Goal: Find contact information: Find contact information

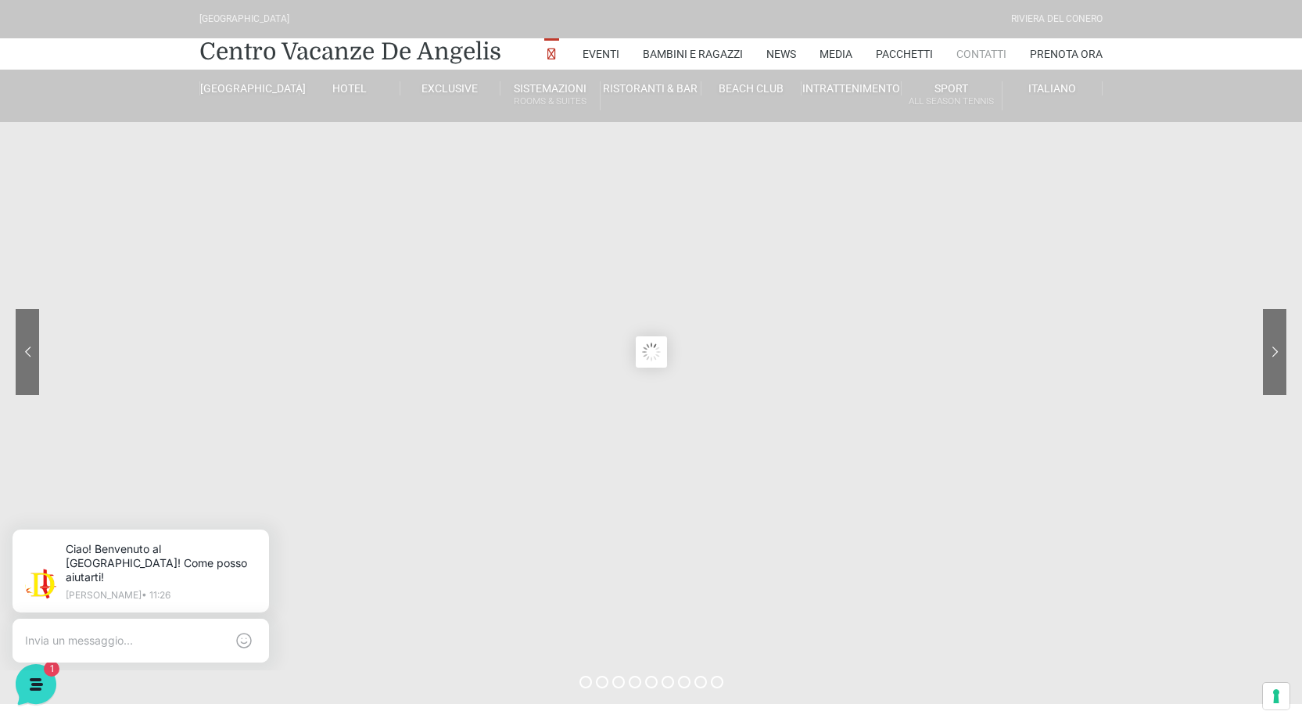
click at [977, 48] on link "Contatti" at bounding box center [981, 53] width 50 height 31
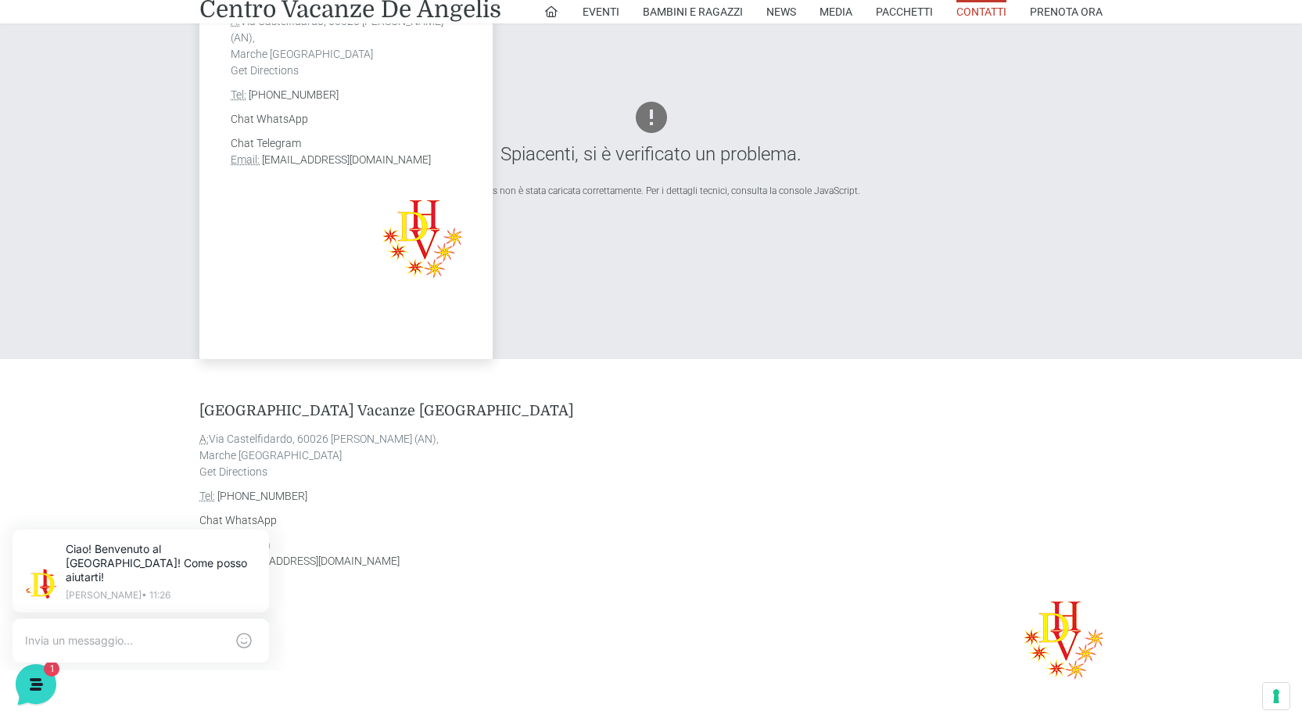
scroll to position [938, 0]
